Goal: Information Seeking & Learning: Learn about a topic

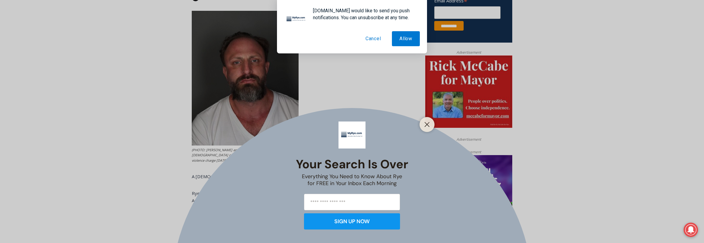
scroll to position [284, 0]
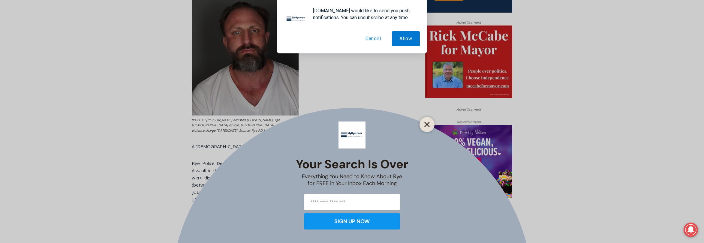
click at [429, 124] on icon "Close" at bounding box center [426, 124] width 5 height 5
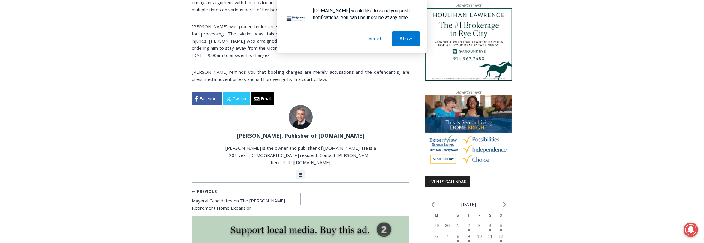
scroll to position [497, 0]
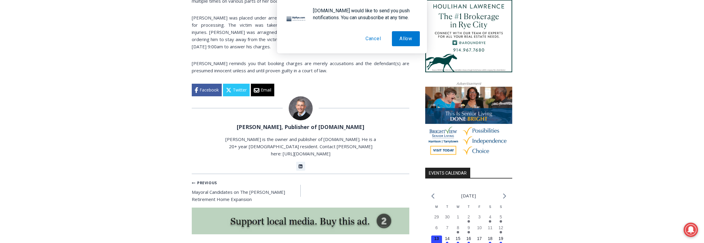
click at [293, 123] on link "[PERSON_NAME], Publisher of [DOMAIN_NAME]" at bounding box center [301, 126] width 128 height 7
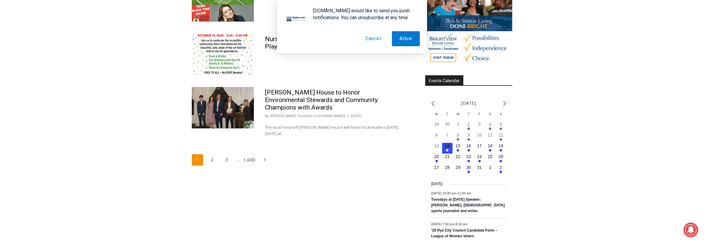
scroll to position [768, 0]
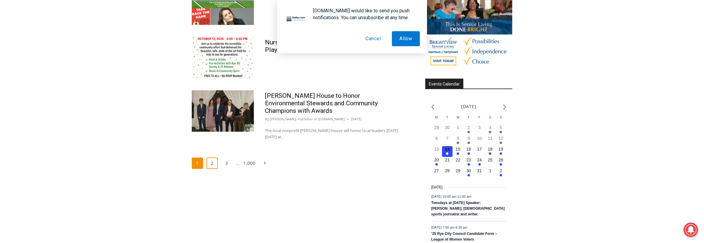
click at [213, 158] on link "2" at bounding box center [211, 163] width 11 height 11
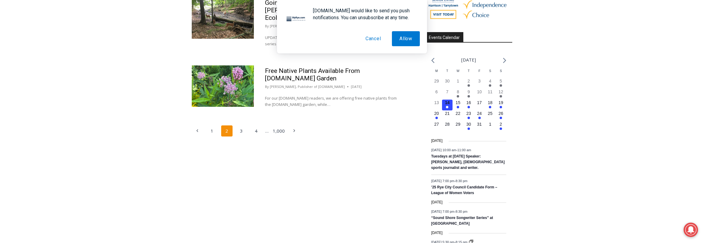
scroll to position [826, 0]
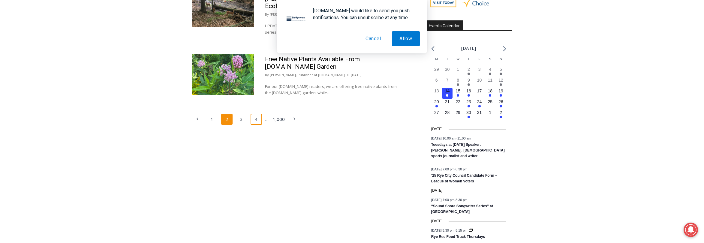
click at [259, 114] on link "4" at bounding box center [256, 119] width 11 height 11
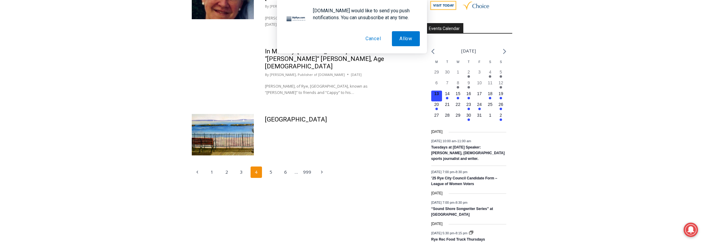
scroll to position [828, 0]
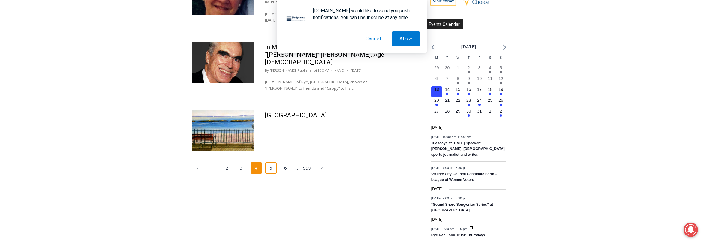
click at [270, 162] on link "5" at bounding box center [270, 167] width 11 height 11
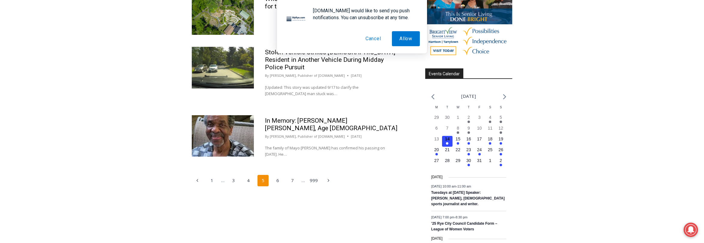
scroll to position [809, 0]
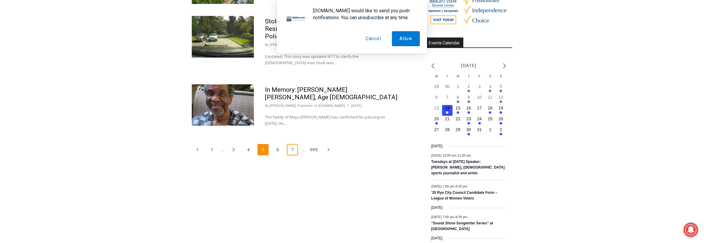
click at [294, 144] on link "7" at bounding box center [292, 149] width 11 height 11
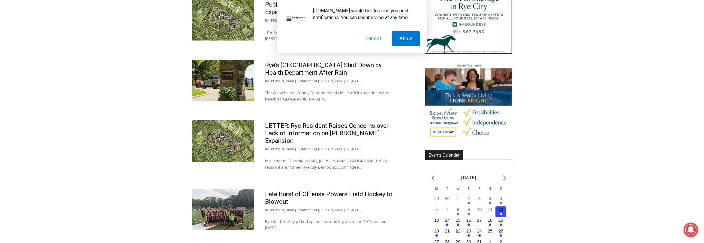
scroll to position [711, 0]
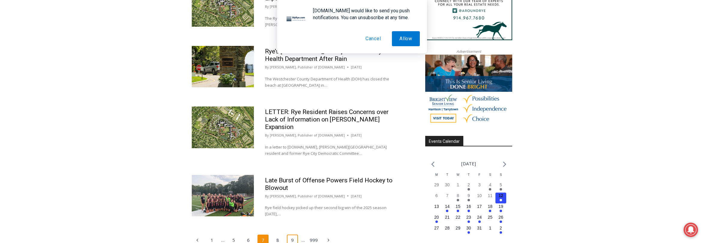
click at [291, 235] on link "9" at bounding box center [292, 240] width 11 height 11
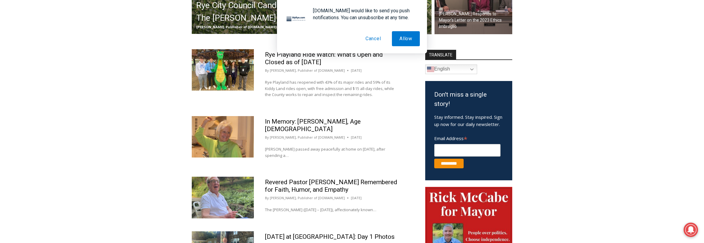
scroll to position [294, 0]
